Goal: Task Accomplishment & Management: Manage account settings

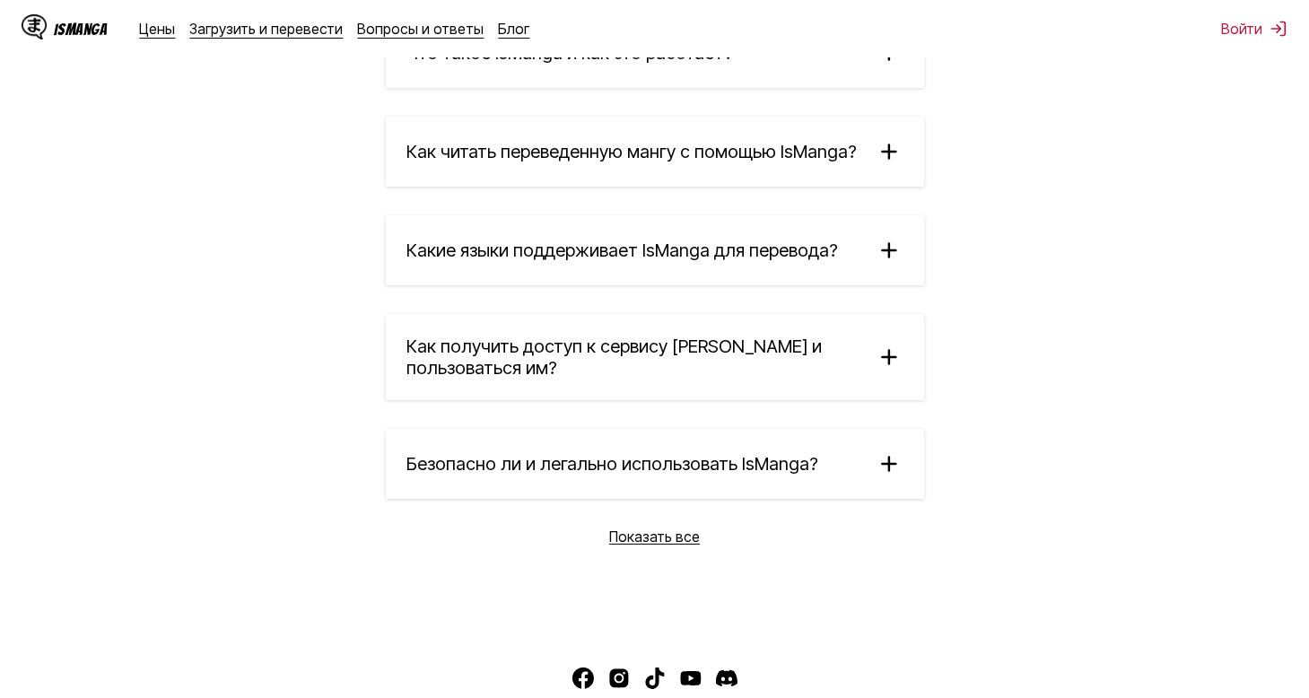
scroll to position [3256, 0]
